Goal: Information Seeking & Learning: Learn about a topic

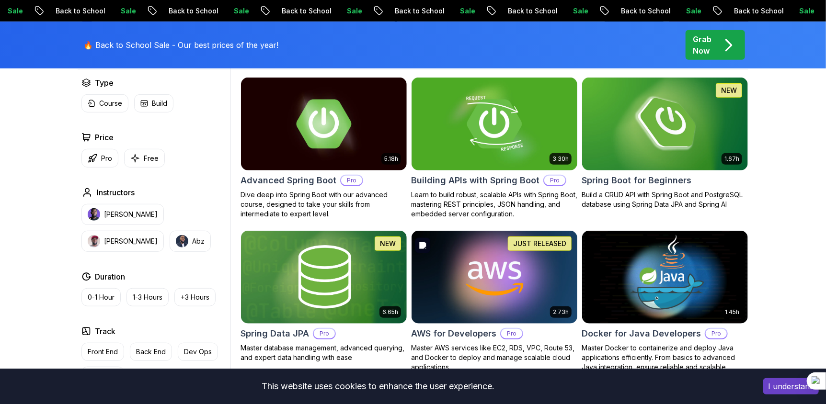
scroll to position [279, 0]
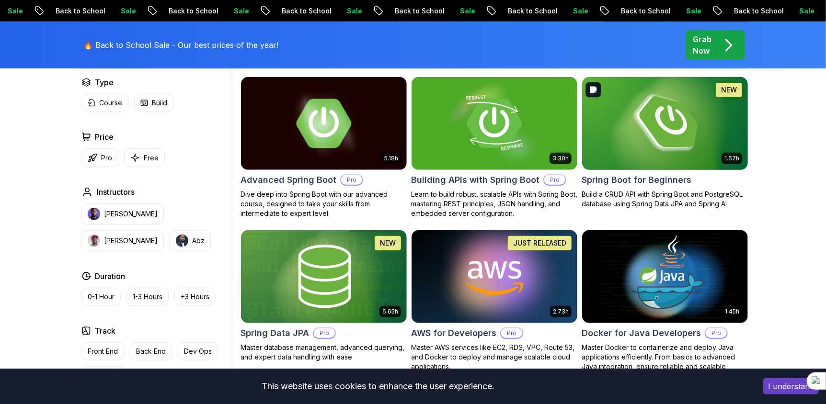
click at [621, 153] on img at bounding box center [665, 123] width 174 height 97
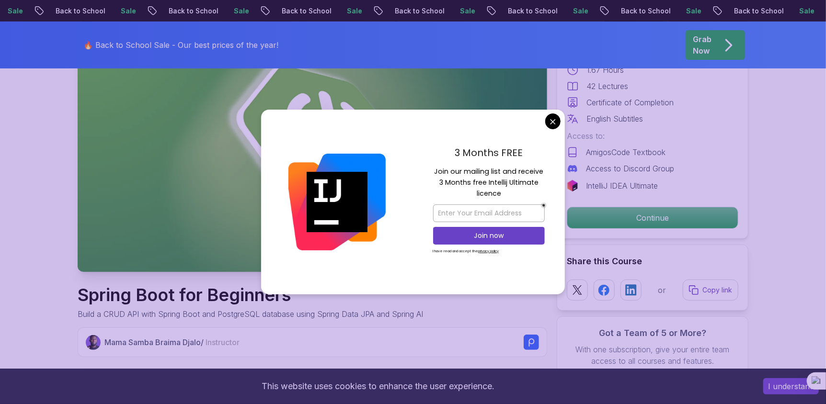
scroll to position [118, 0]
click at [592, 225] on p "Continue" at bounding box center [653, 217] width 162 height 20
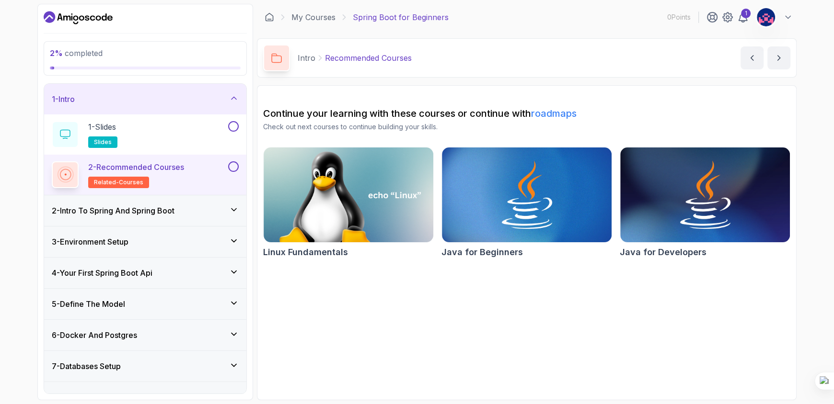
click at [154, 215] on h3 "2 - Intro To Spring And Spring Boot" at bounding box center [113, 210] width 123 height 11
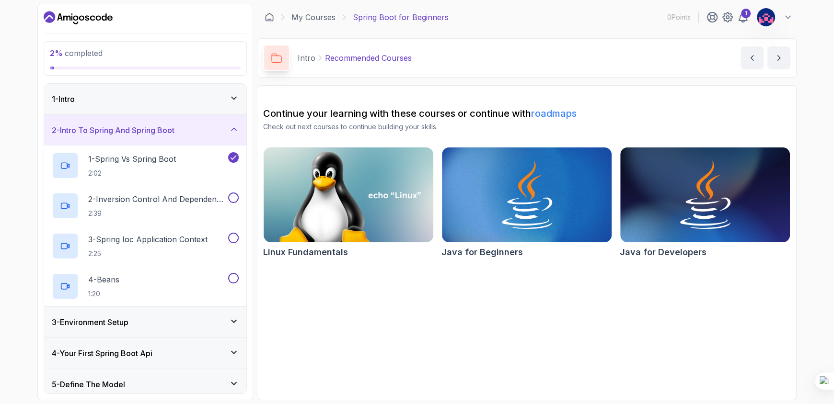
click at [119, 106] on div "1 - Intro" at bounding box center [145, 99] width 202 height 31
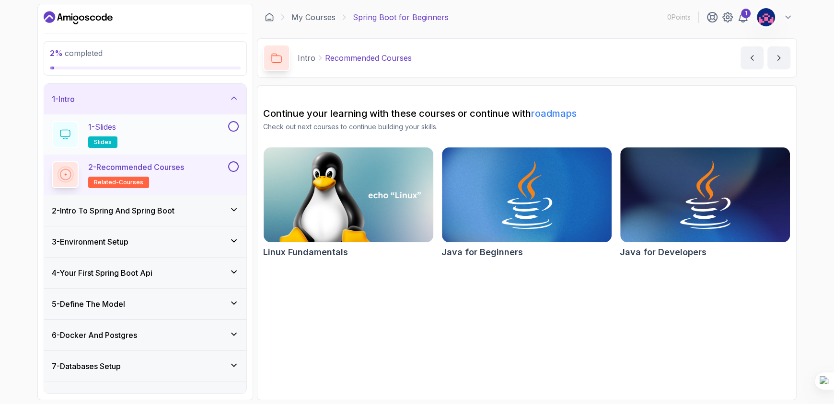
click at [232, 127] on button at bounding box center [233, 126] width 11 height 11
click at [176, 128] on div "1 - Slides slides" at bounding box center [139, 134] width 174 height 27
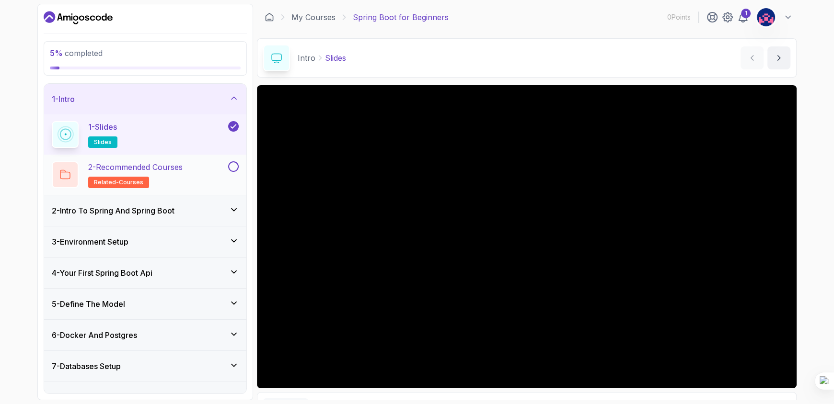
click at [166, 171] on p "2 - Recommended Courses" at bounding box center [135, 166] width 94 height 11
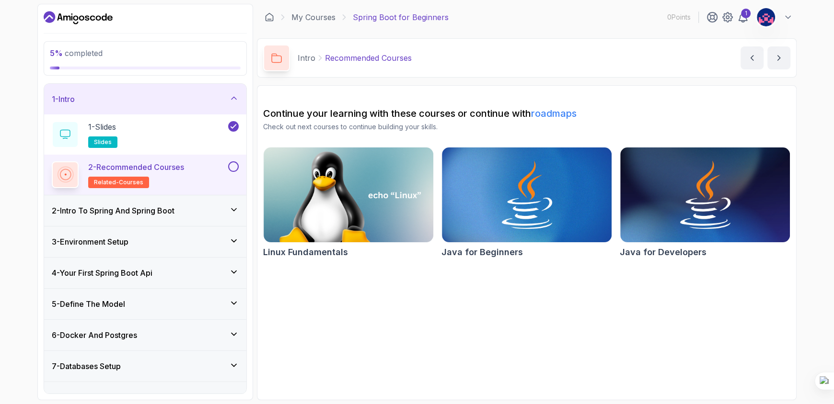
click at [236, 172] on button "2 - Recommended Courses related-courses" at bounding box center [145, 174] width 187 height 27
click at [230, 166] on button at bounding box center [233, 166] width 11 height 11
click at [192, 217] on div "2 - Intro To Spring And Spring Boot" at bounding box center [145, 210] width 202 height 31
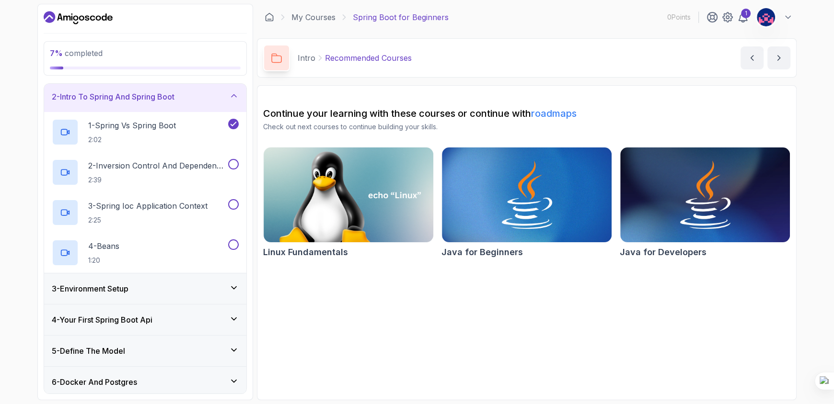
scroll to position [38, 0]
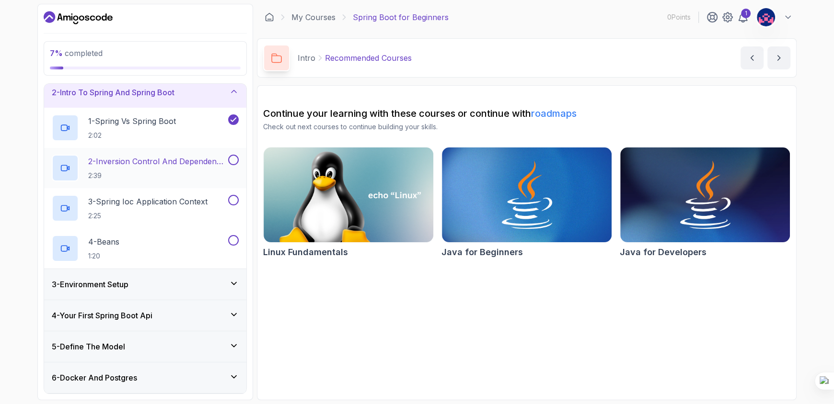
click at [165, 161] on p "2 - Inversion Control And Dependency Injection" at bounding box center [157, 161] width 138 height 11
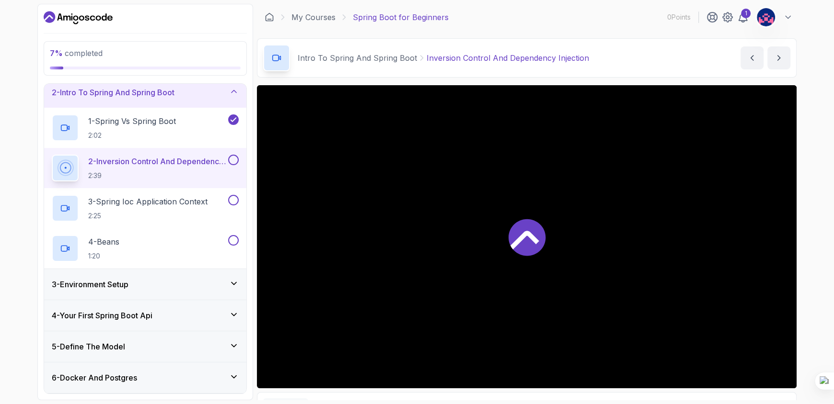
scroll to position [116, 0]
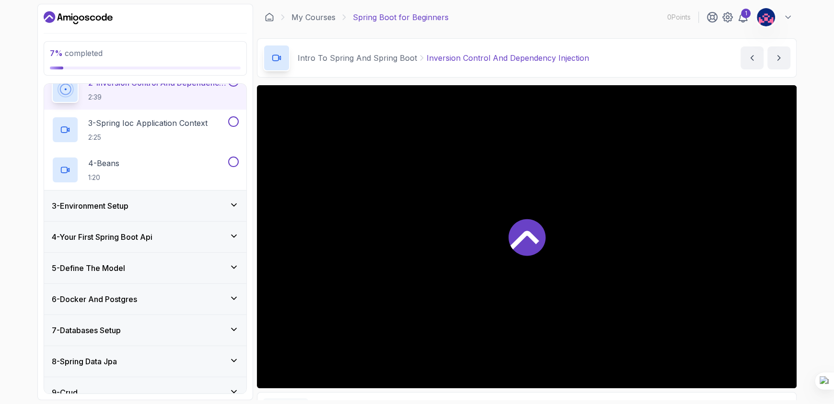
click at [97, 213] on div "3 - Environment Setup" at bounding box center [145, 206] width 202 height 31
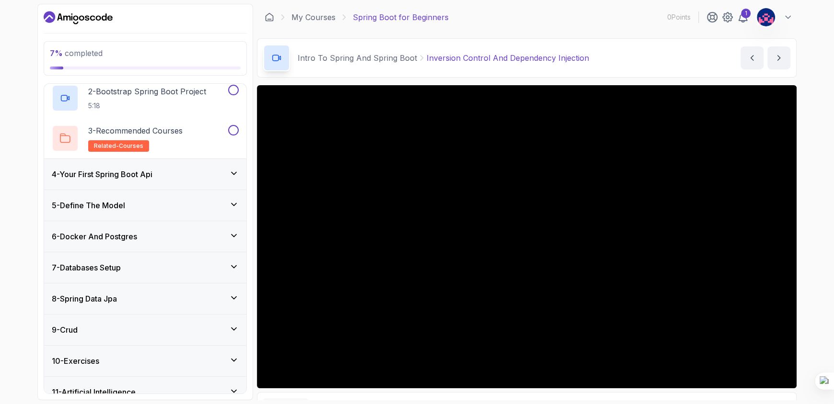
scroll to position [0, 0]
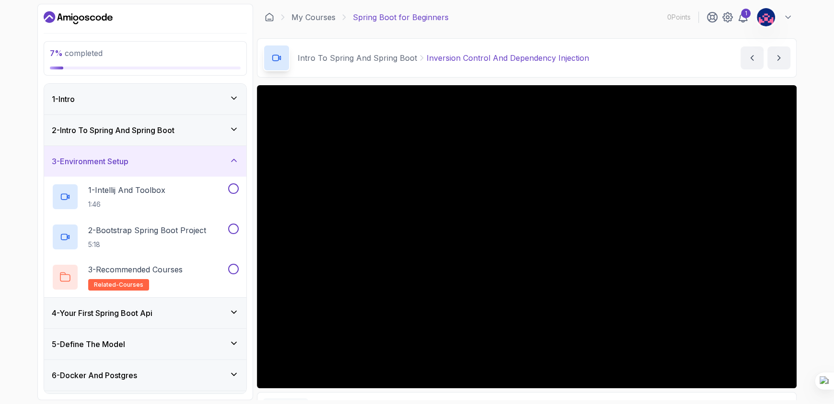
click at [101, 134] on h3 "2 - Intro To Spring And Spring Boot" at bounding box center [113, 130] width 123 height 11
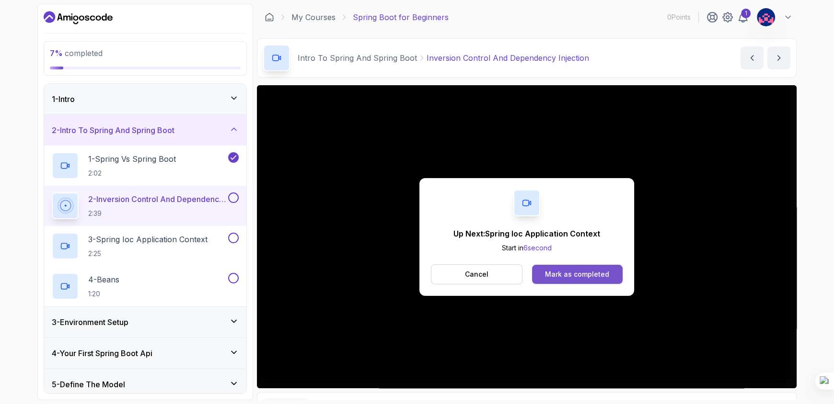
click at [563, 271] on div "Mark as completed" at bounding box center [577, 275] width 64 height 10
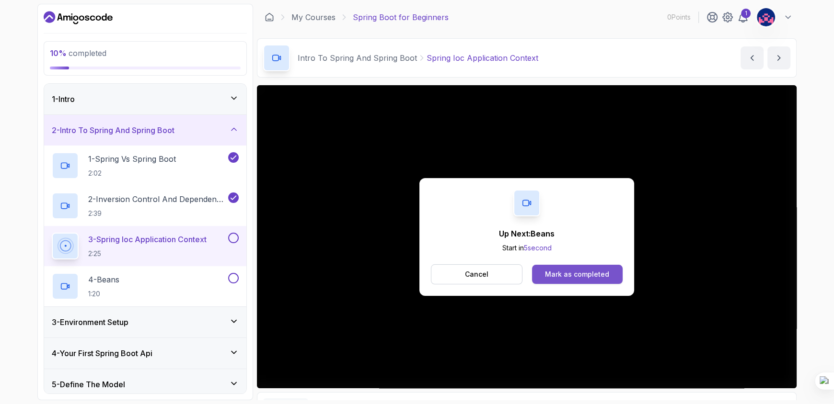
click at [557, 277] on div "Mark as completed" at bounding box center [577, 275] width 64 height 10
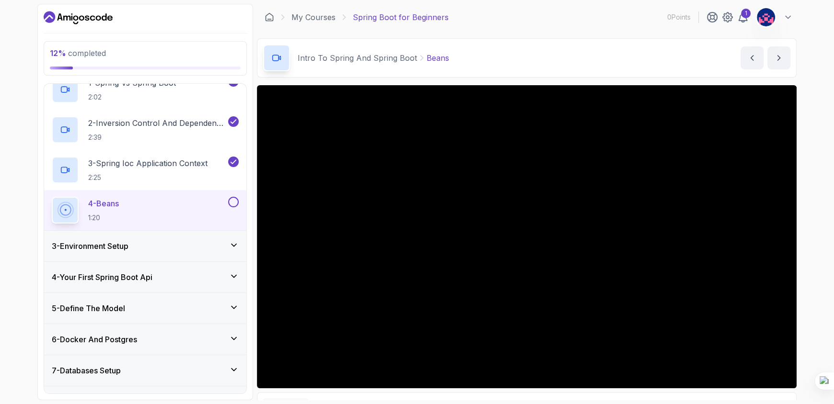
scroll to position [76, 0]
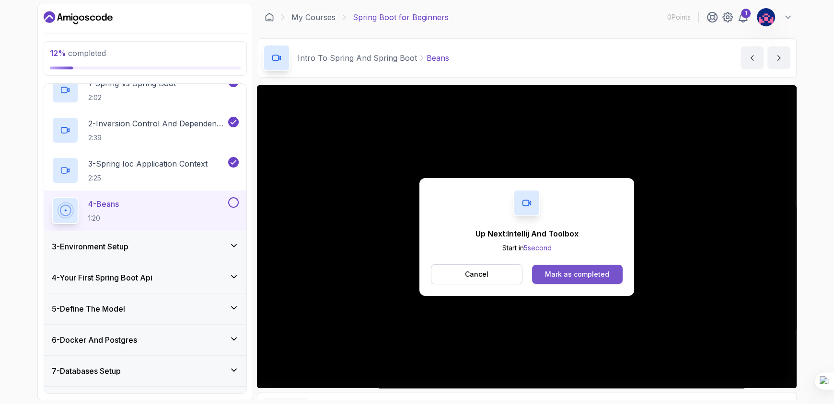
click at [561, 274] on div "Mark as completed" at bounding box center [577, 275] width 64 height 10
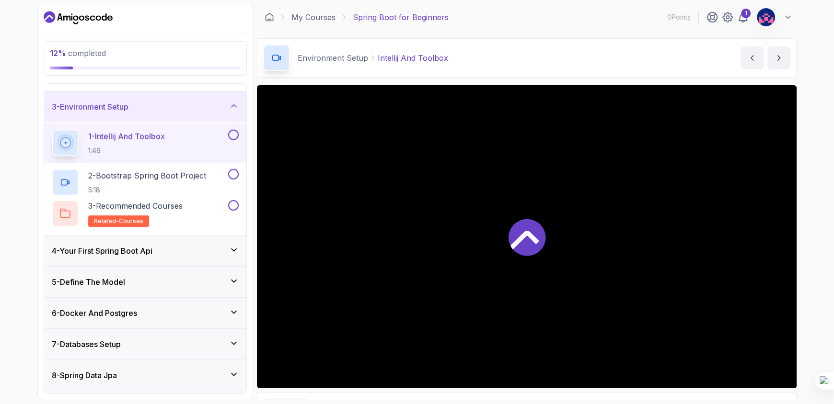
scroll to position [62, 0]
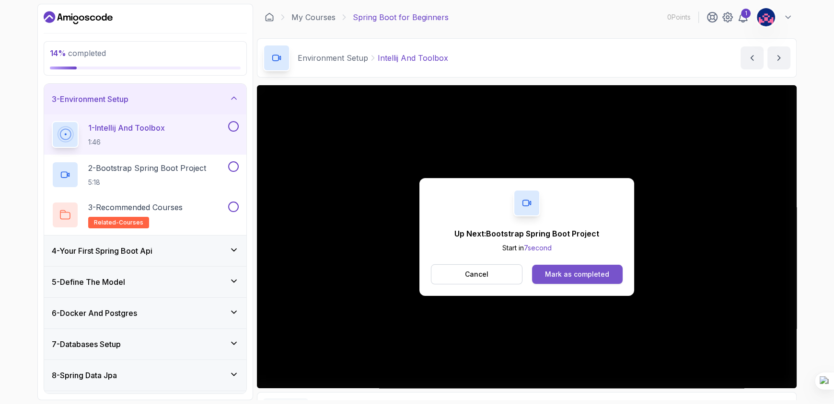
click at [562, 272] on div "Mark as completed" at bounding box center [577, 275] width 64 height 10
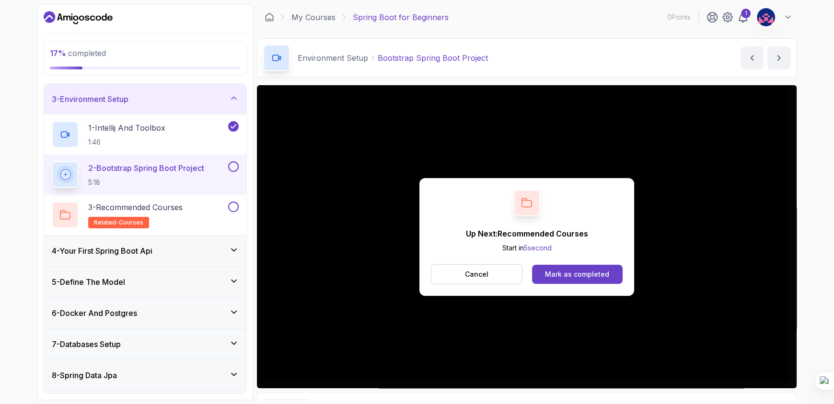
click at [562, 272] on div "Mark as completed" at bounding box center [577, 275] width 64 height 10
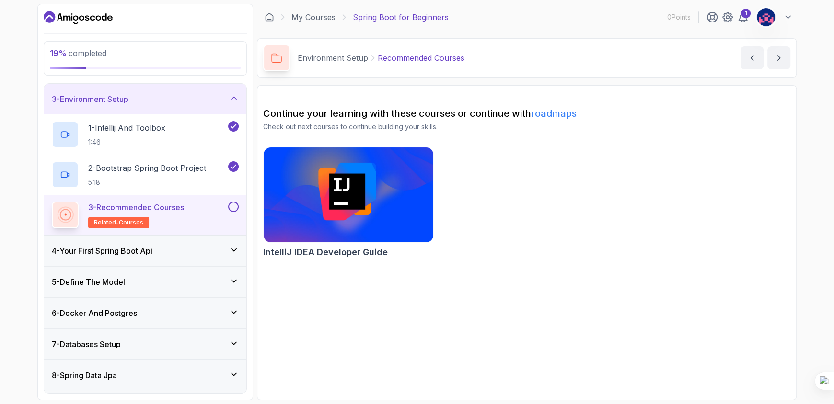
click at [232, 205] on button at bounding box center [233, 207] width 11 height 11
click at [222, 259] on div "4 - Your First Spring Boot Api" at bounding box center [145, 251] width 202 height 31
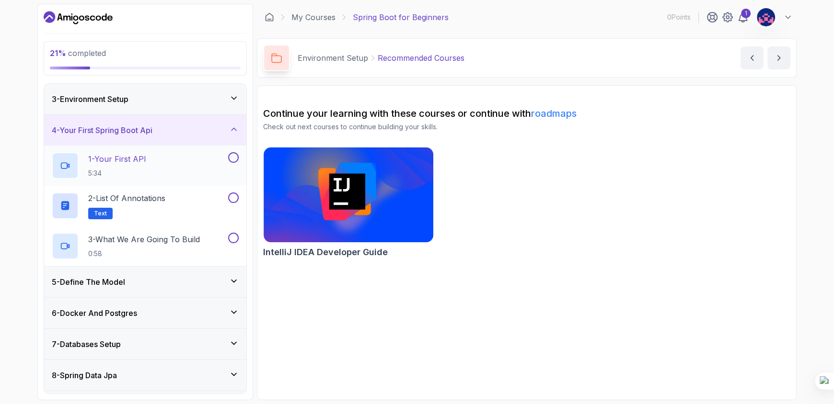
click at [171, 163] on div "1 - Your First API 5:34" at bounding box center [139, 165] width 174 height 27
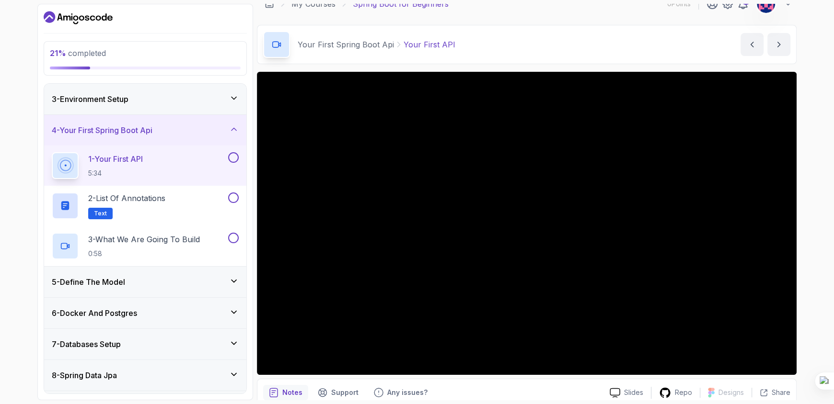
scroll to position [24, 0]
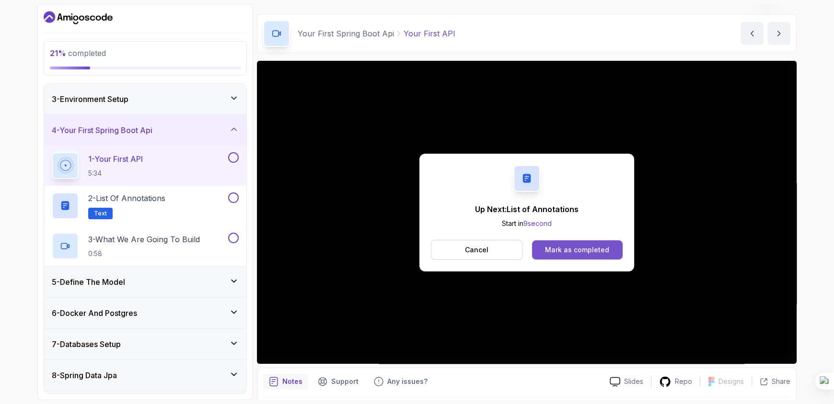
click at [577, 247] on div "Mark as completed" at bounding box center [577, 250] width 64 height 10
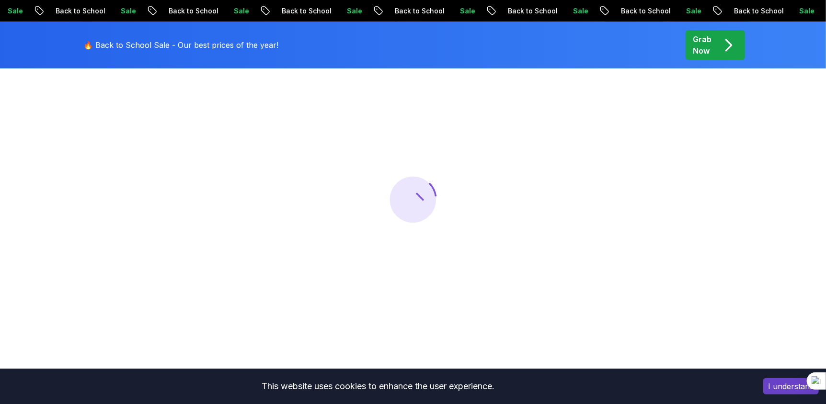
scroll to position [118, 0]
